Goal: Check status: Check status

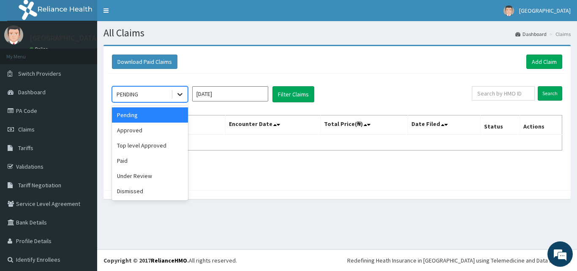
click at [182, 93] on icon at bounding box center [180, 94] width 8 height 8
click at [144, 128] on div "Approved" at bounding box center [150, 129] width 76 height 15
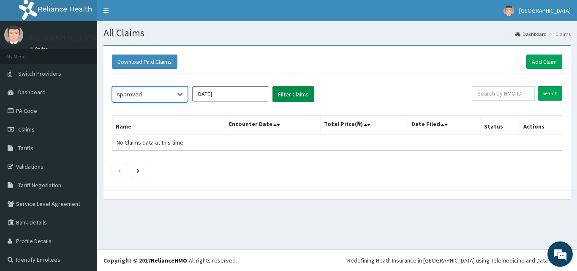
click at [291, 95] on button "Filter Claims" at bounding box center [293, 94] width 42 height 16
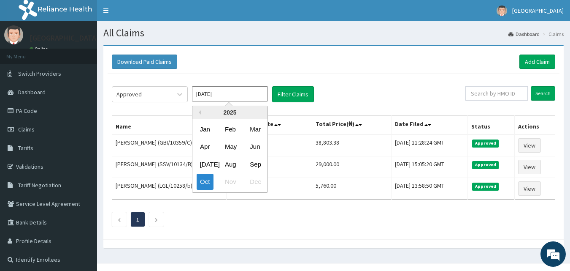
click at [254, 97] on input "[DATE]" at bounding box center [230, 93] width 76 height 15
click at [255, 168] on div "Sep" at bounding box center [255, 164] width 17 height 16
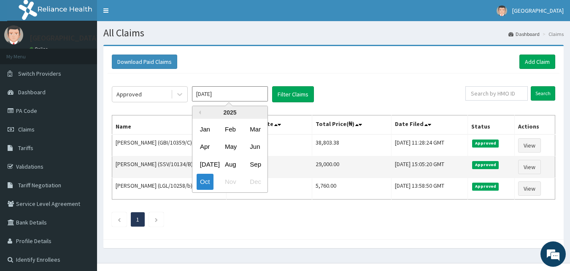
type input "[DATE]"
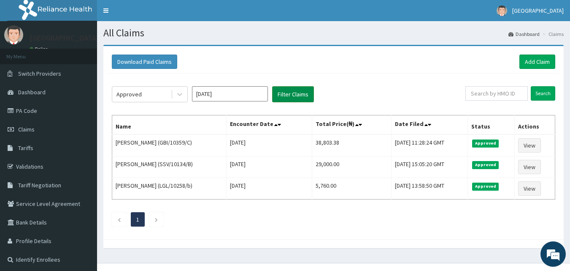
click at [282, 93] on button "Filter Claims" at bounding box center [293, 94] width 42 height 16
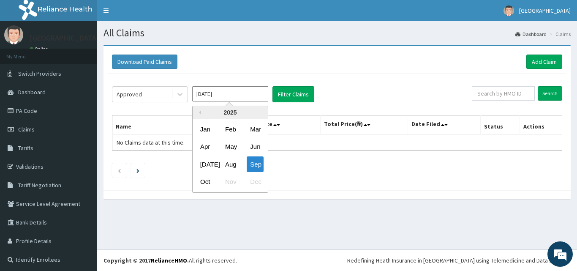
click at [225, 95] on input "[DATE]" at bounding box center [230, 93] width 76 height 15
click at [151, 95] on div "Approved" at bounding box center [141, 94] width 59 height 14
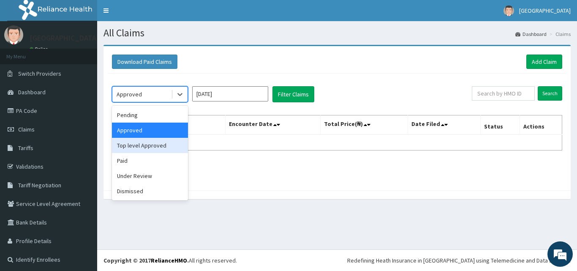
click at [158, 144] on div "Top level Approved" at bounding box center [150, 145] width 76 height 15
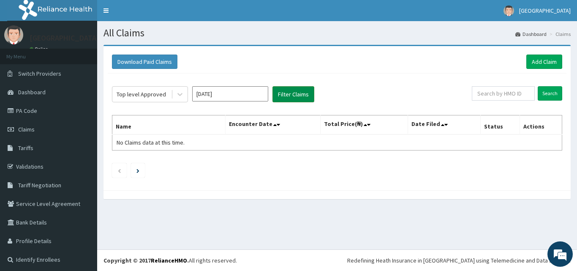
click at [296, 87] on button "Filter Claims" at bounding box center [293, 94] width 42 height 16
click at [298, 91] on button "Filter Claims" at bounding box center [293, 94] width 42 height 16
click at [182, 96] on icon at bounding box center [180, 94] width 8 height 8
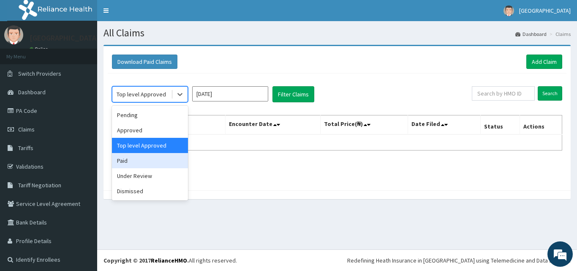
click at [151, 161] on div "Paid" at bounding box center [150, 160] width 76 height 15
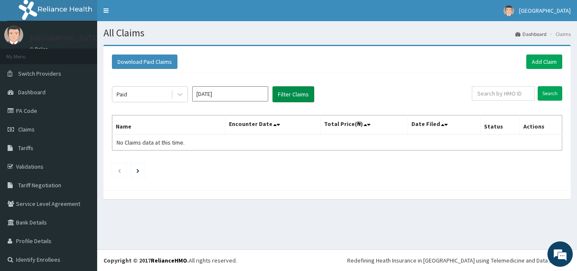
click at [293, 95] on button "Filter Claims" at bounding box center [293, 94] width 42 height 16
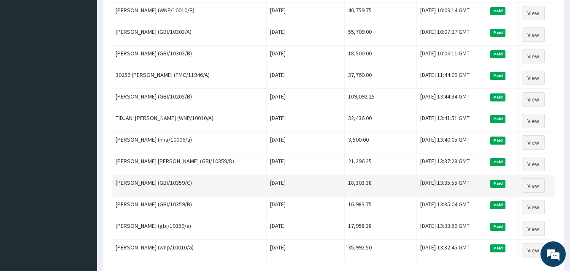
scroll to position [802, 0]
